Goal: Communication & Community: Answer question/provide support

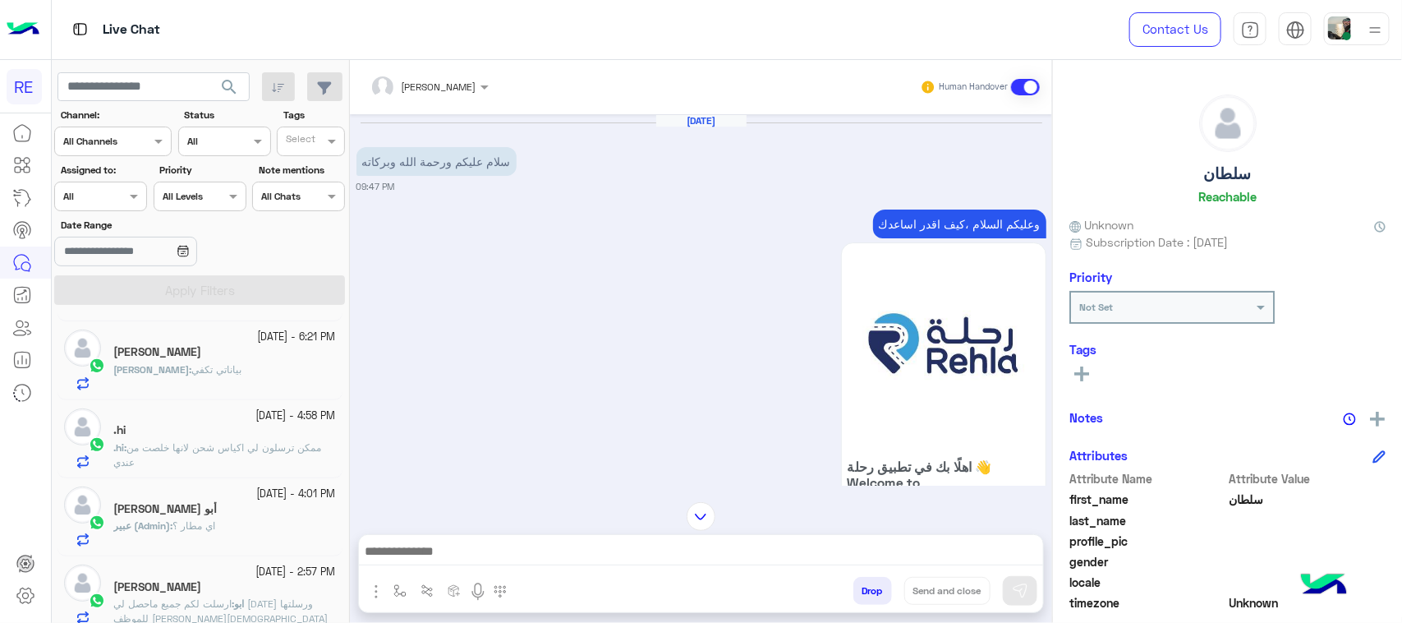
scroll to position [260, 0]
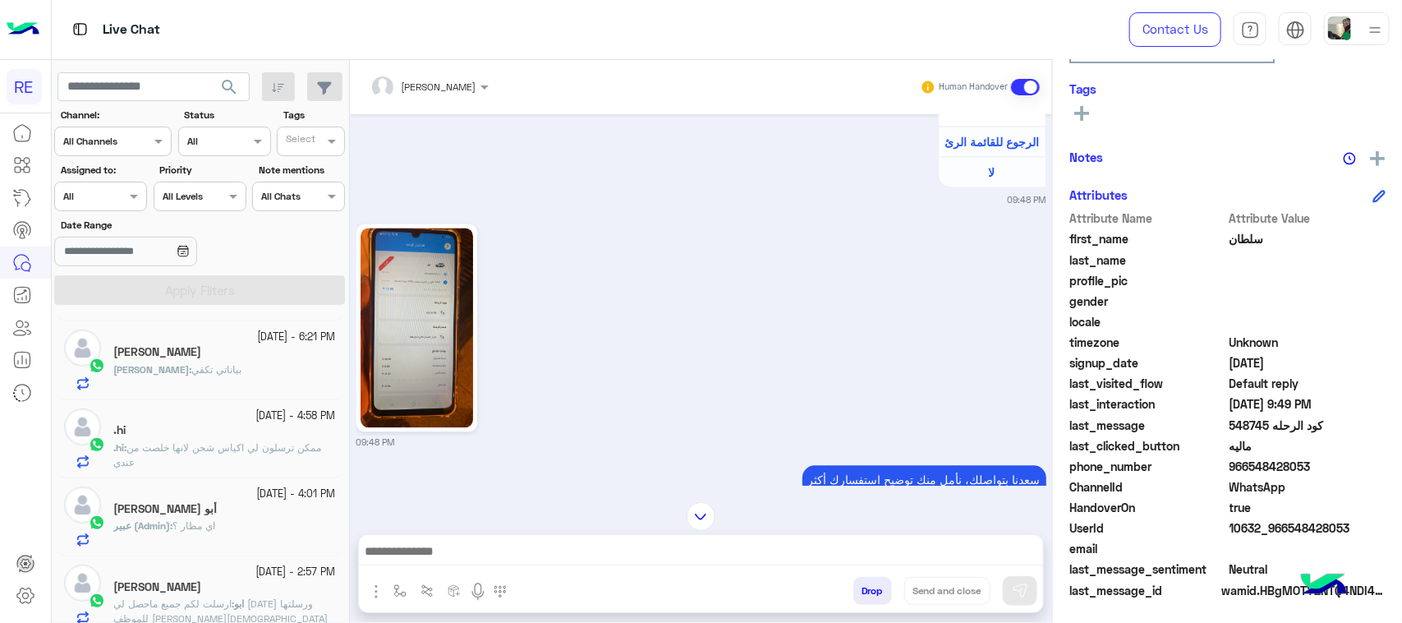
click at [218, 343] on div "[DATE] - 6:21 PM" at bounding box center [224, 337] width 223 height 16
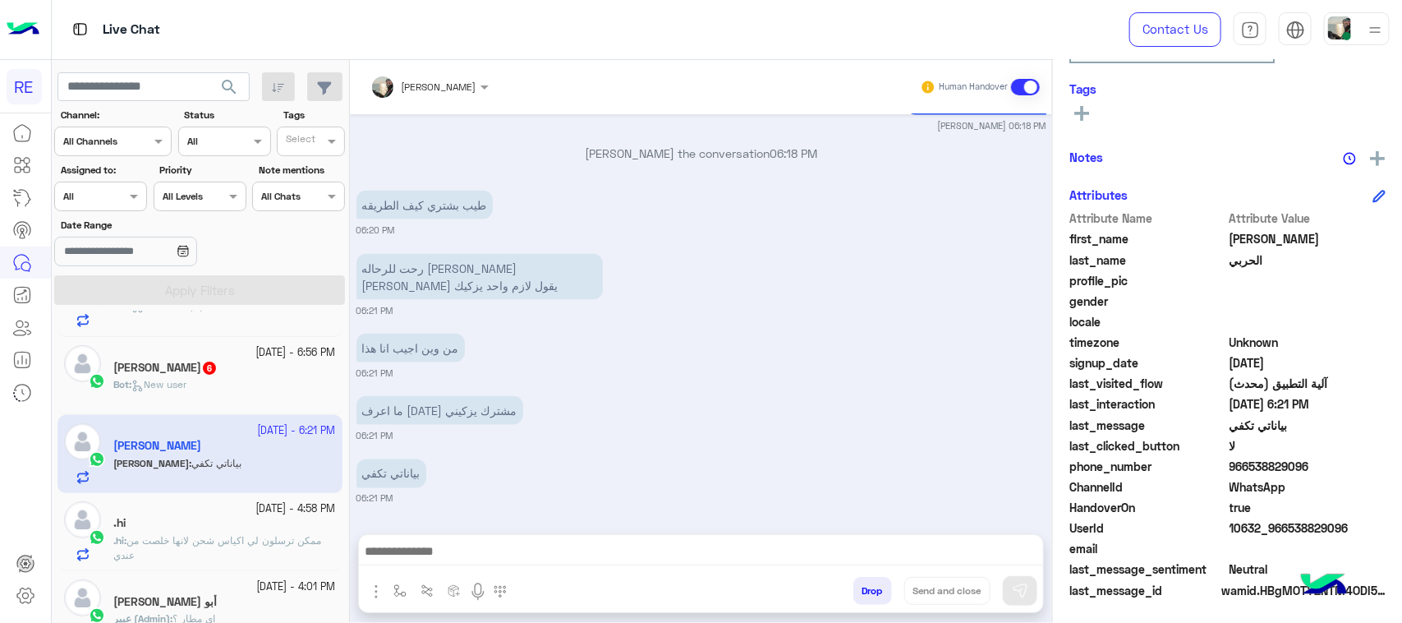
scroll to position [103, 0]
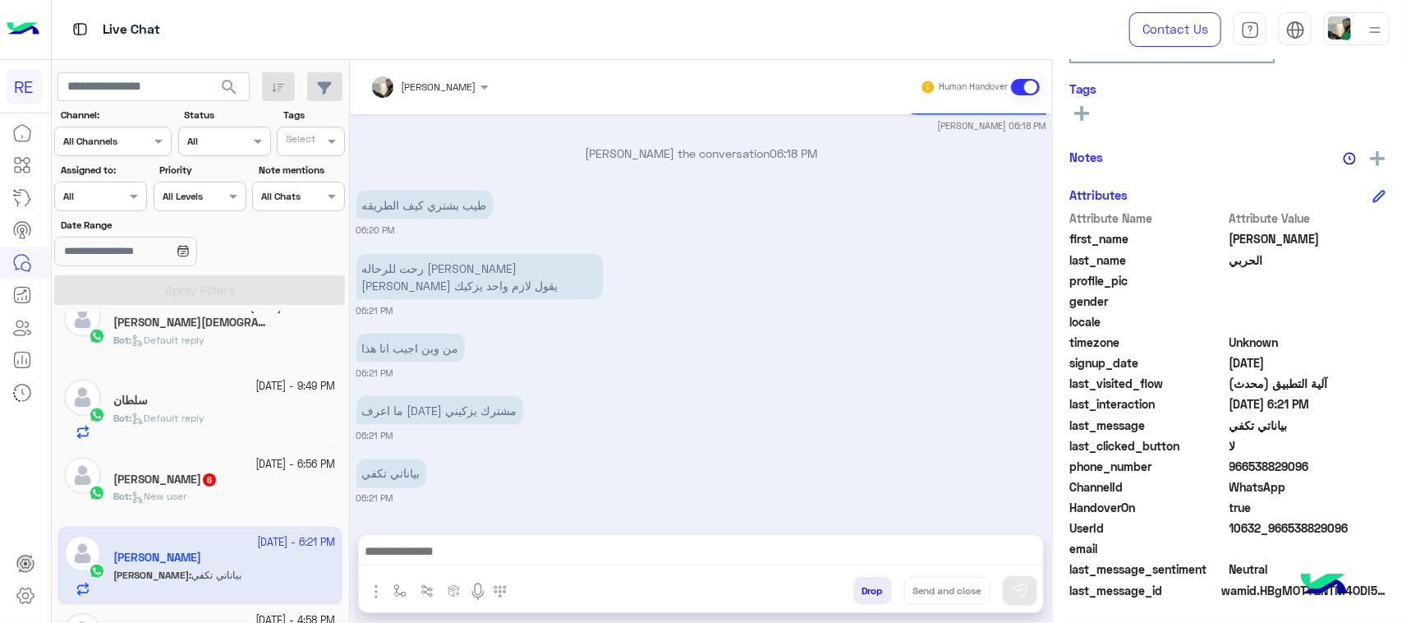
click at [234, 452] on div "[DATE] - 6:56 PM [PERSON_NAME] 6 Bot : New user" at bounding box center [199, 487] width 285 height 78
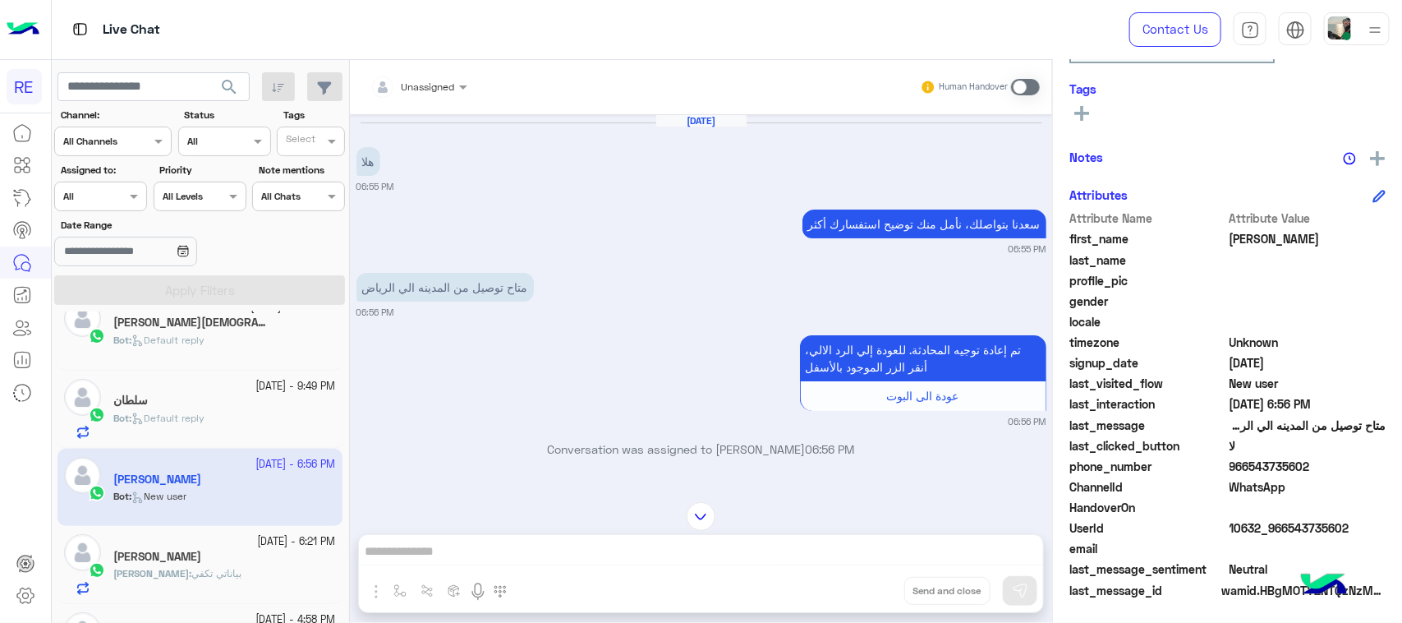
click at [428, 285] on p "متاح توصيل من المدينه الي الرياض" at bounding box center [444, 287] width 177 height 29
click at [425, 545] on div "Unassigned Human Handover [DATE] هلا 06:55 PM [PERSON_NAME] بتواصلك، نأمل منك ت…" at bounding box center [701, 344] width 702 height 569
click at [1020, 91] on span at bounding box center [1025, 87] width 29 height 16
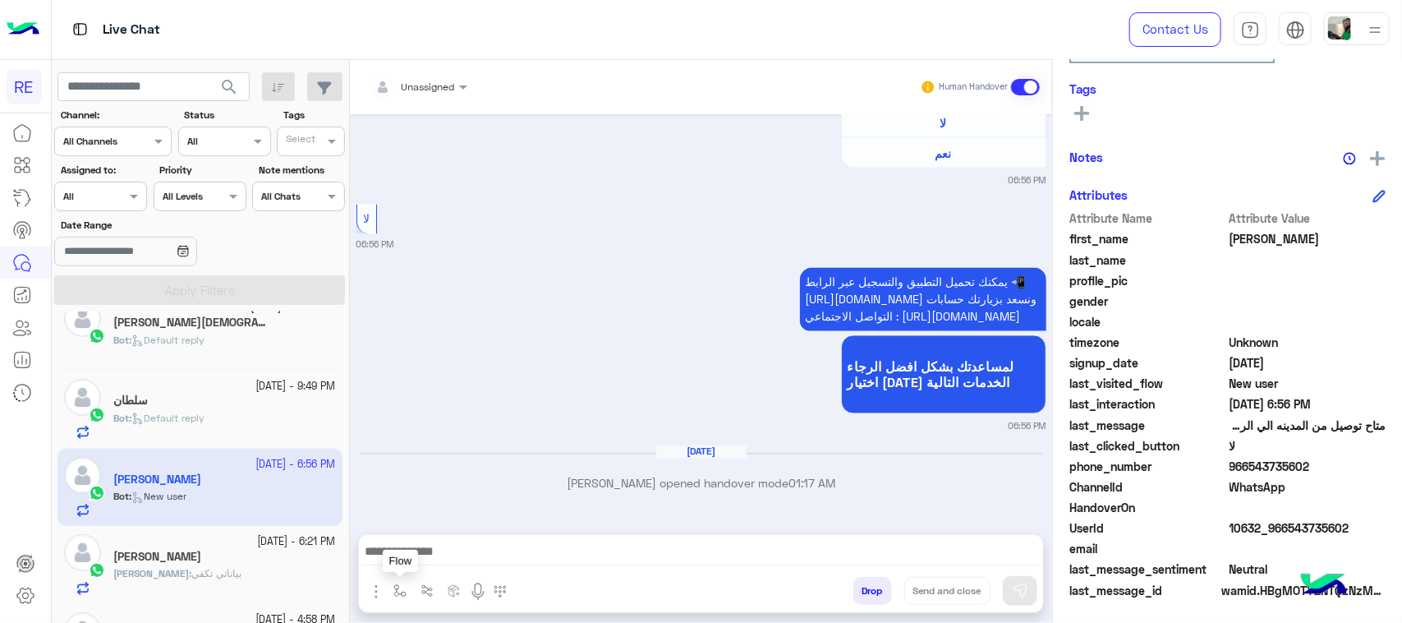
click at [398, 591] on img "button" at bounding box center [399, 590] width 13 height 13
click at [421, 555] on input "text" at bounding box center [428, 552] width 65 height 15
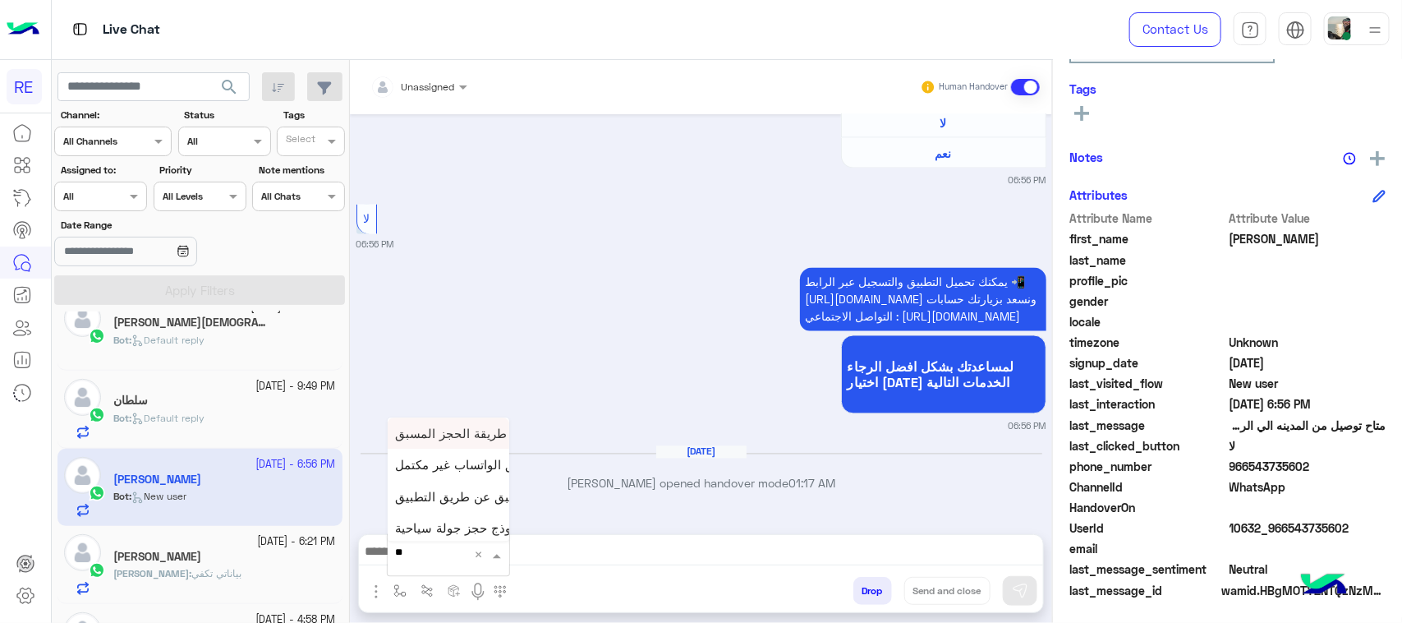
drag, startPoint x: 428, startPoint y: 493, endPoint x: 613, endPoint y: 425, distance: 197.0
click at [613, 425] on div "Unassigned Human Handover [DATE] هلا 06:55 PM [PERSON_NAME] بتواصلك، نأمل منك ت…" at bounding box center [701, 344] width 702 height 569
type input "**"
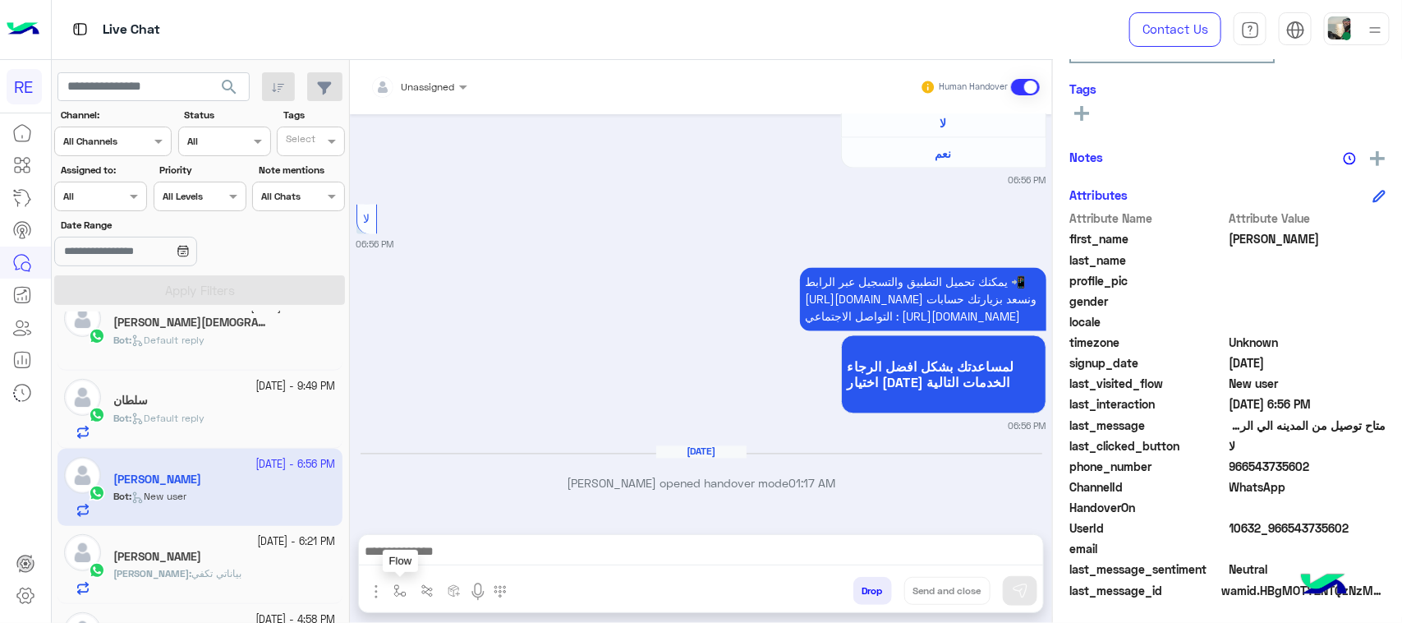
drag, startPoint x: 395, startPoint y: 601, endPoint x: 430, endPoint y: 540, distance: 70.6
click at [395, 598] on button "button" at bounding box center [400, 590] width 27 height 27
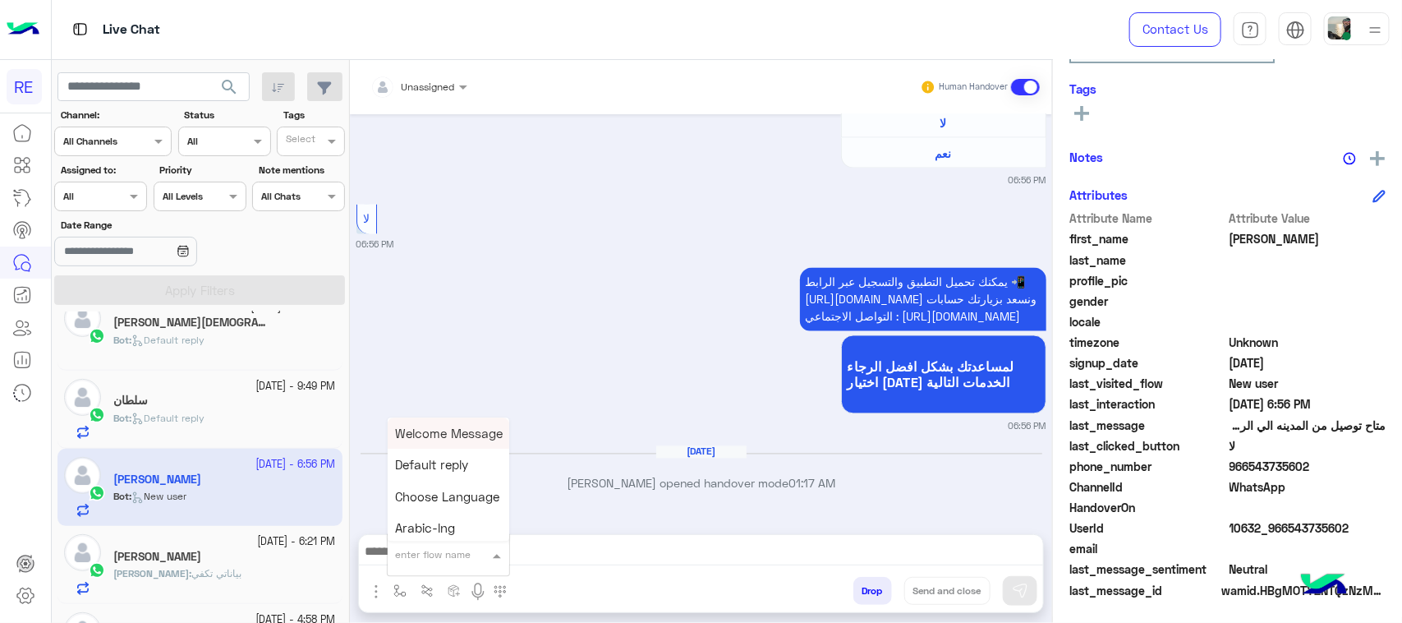
click at [433, 550] on input "text" at bounding box center [428, 552] width 65 height 15
type input "**"
click at [457, 431] on span "طريقة الحجز المسبق" at bounding box center [452, 432] width 112 height 15
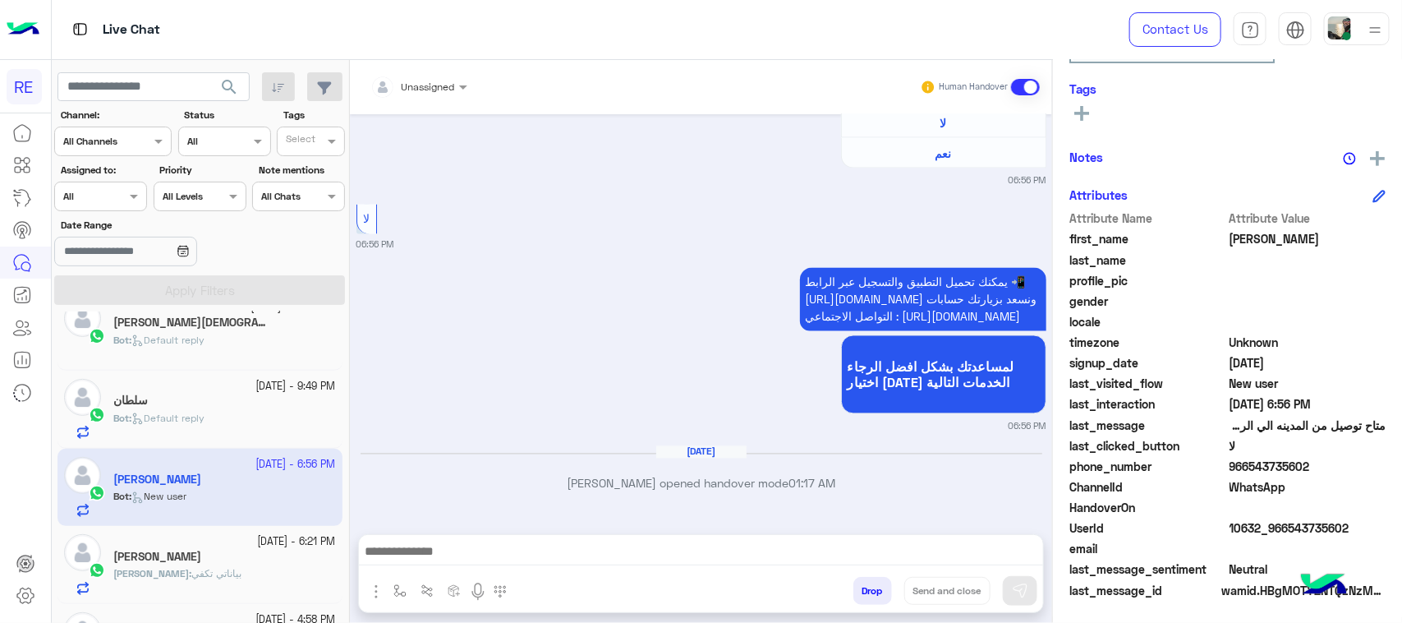
type textarea "**********"
click at [1009, 593] on button at bounding box center [1020, 591] width 34 height 30
